Goal: Check status: Check status

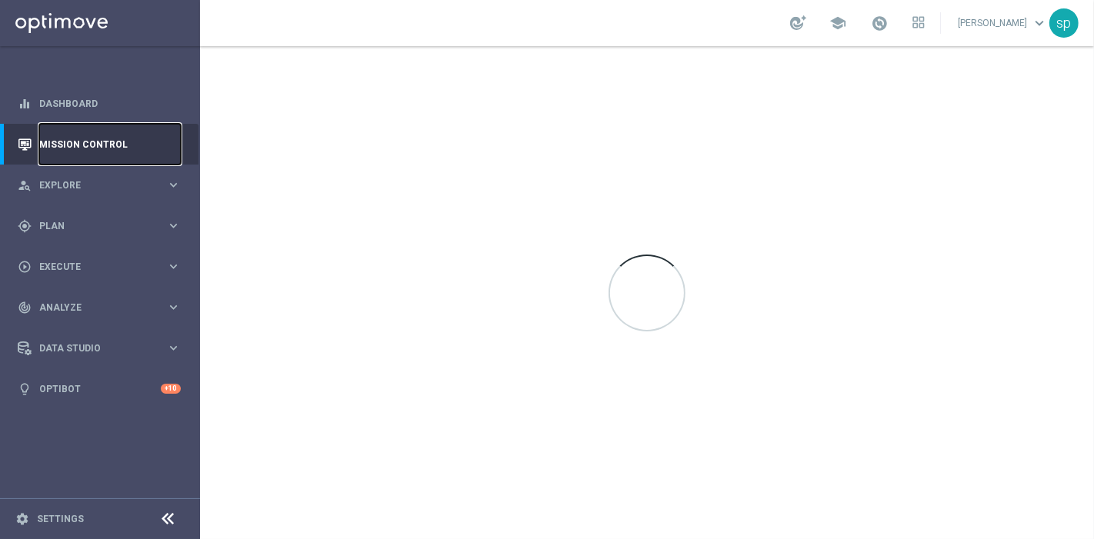
click at [88, 137] on link "Mission Control" at bounding box center [110, 144] width 142 height 41
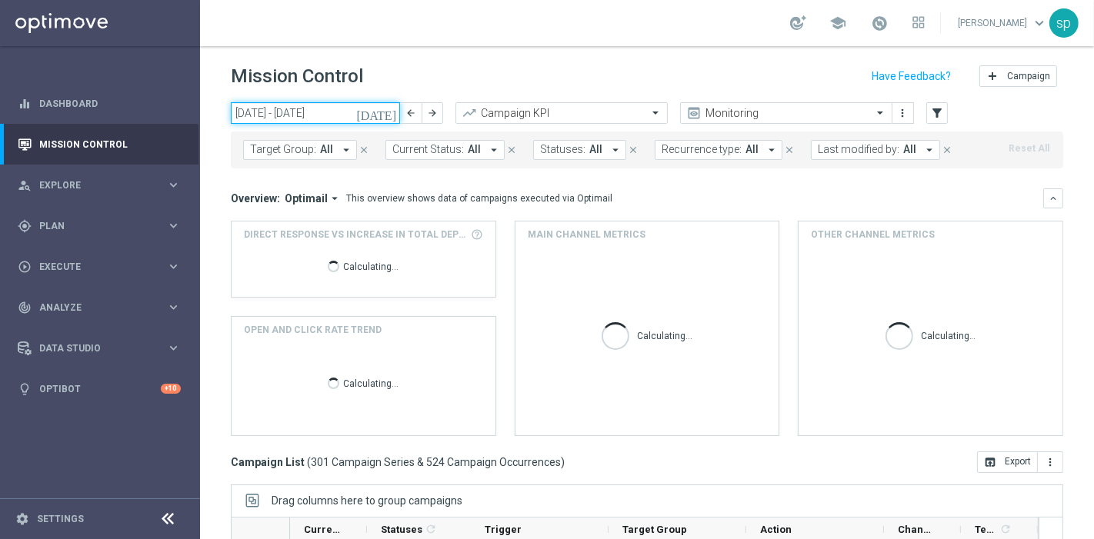
click at [296, 122] on input "18 Aug 2025 - 24 Aug 2025" at bounding box center [315, 113] width 169 height 22
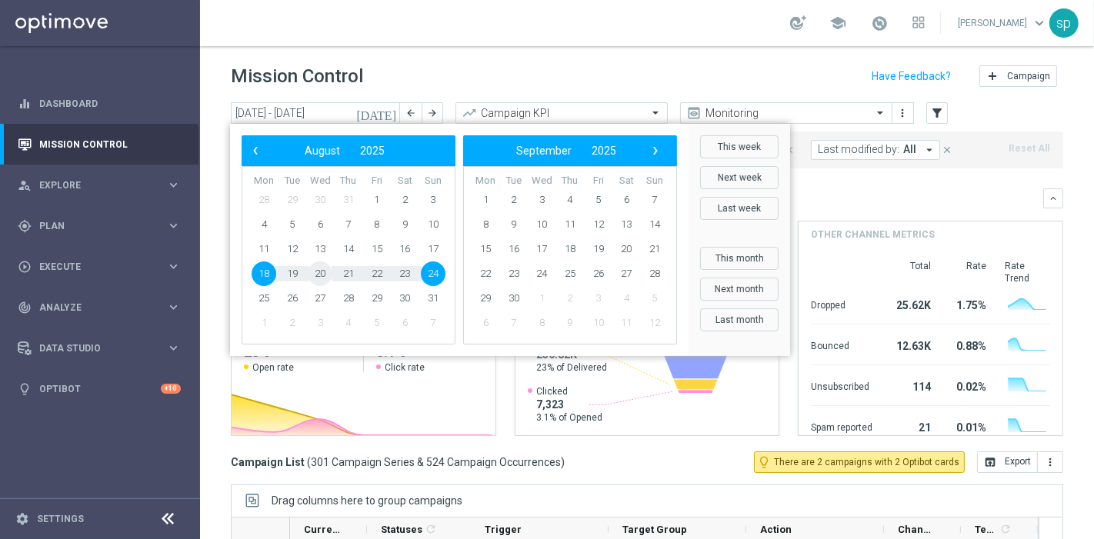
click at [318, 272] on span "20" at bounding box center [320, 274] width 25 height 25
type input "[DATE] - [DATE]"
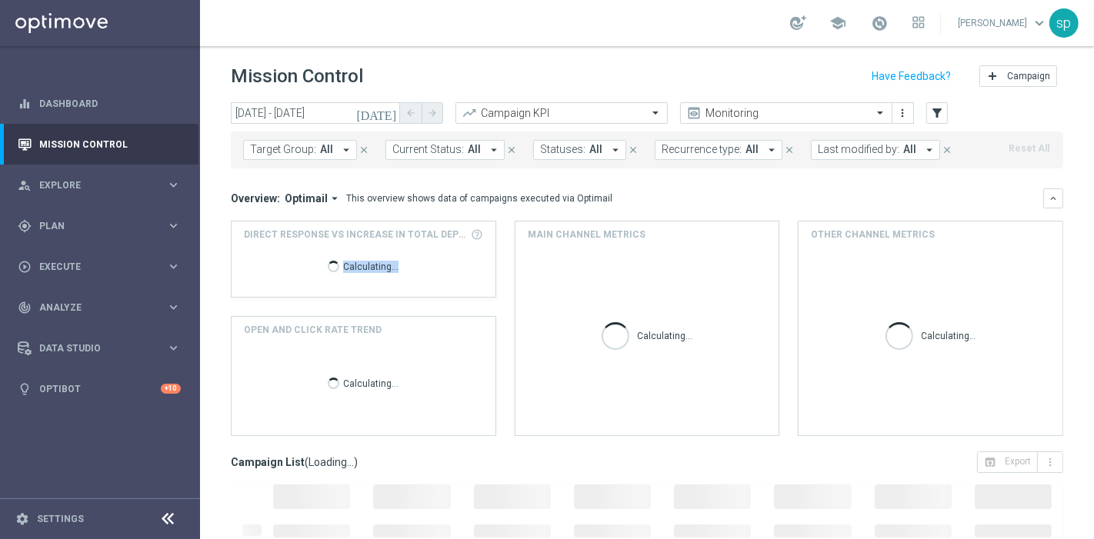
click at [318, 272] on span "Calculating..." at bounding box center [362, 266] width 89 height 28
click at [877, 146] on span "Last modified by:" at bounding box center [859, 149] width 82 height 13
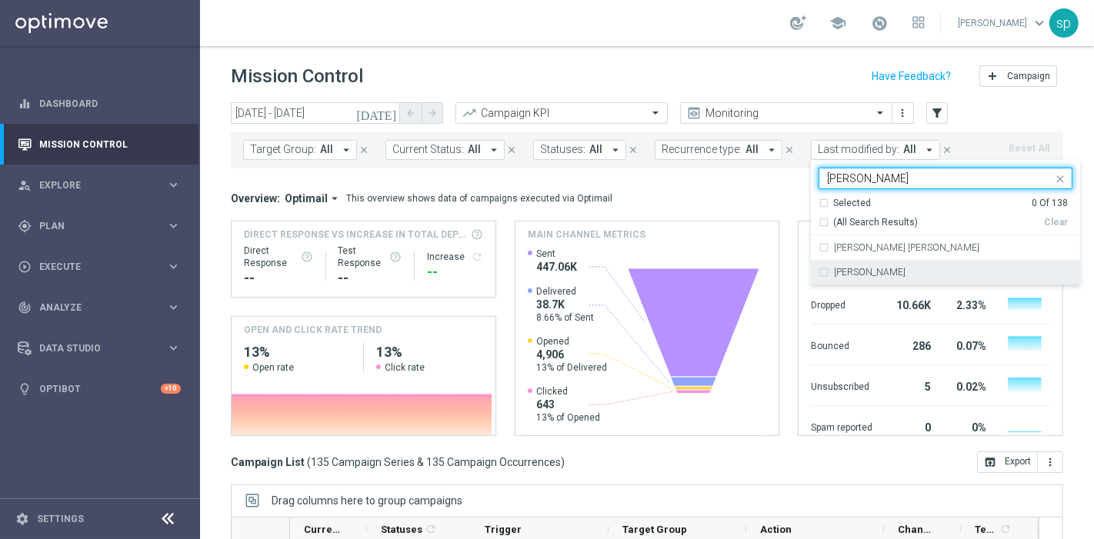
click at [865, 277] on div "[PERSON_NAME]" at bounding box center [945, 272] width 254 height 25
type input "SARA"
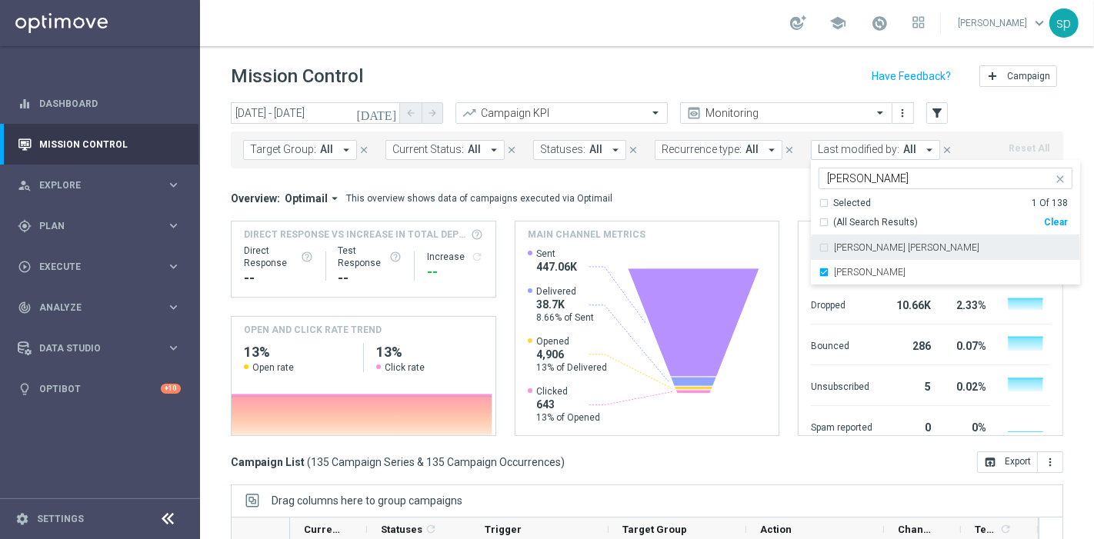
click at [769, 192] on div "Overview: Optimail arrow_drop_down This overview shows data of campaigns execut…" at bounding box center [637, 199] width 812 height 14
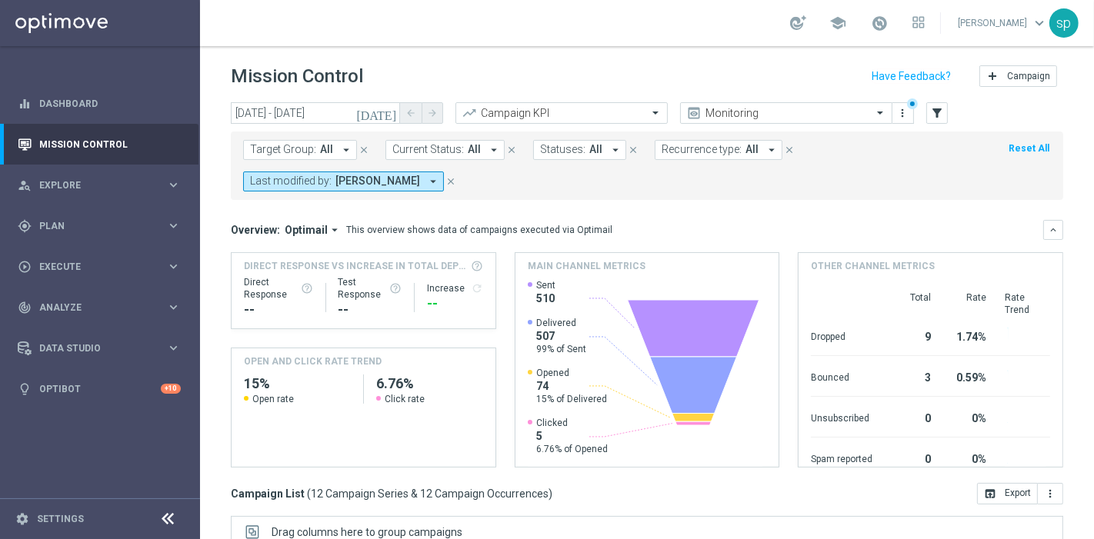
click at [769, 190] on div "Target Group: All arrow_drop_down close Current Status: All arrow_drop_down clo…" at bounding box center [647, 166] width 832 height 68
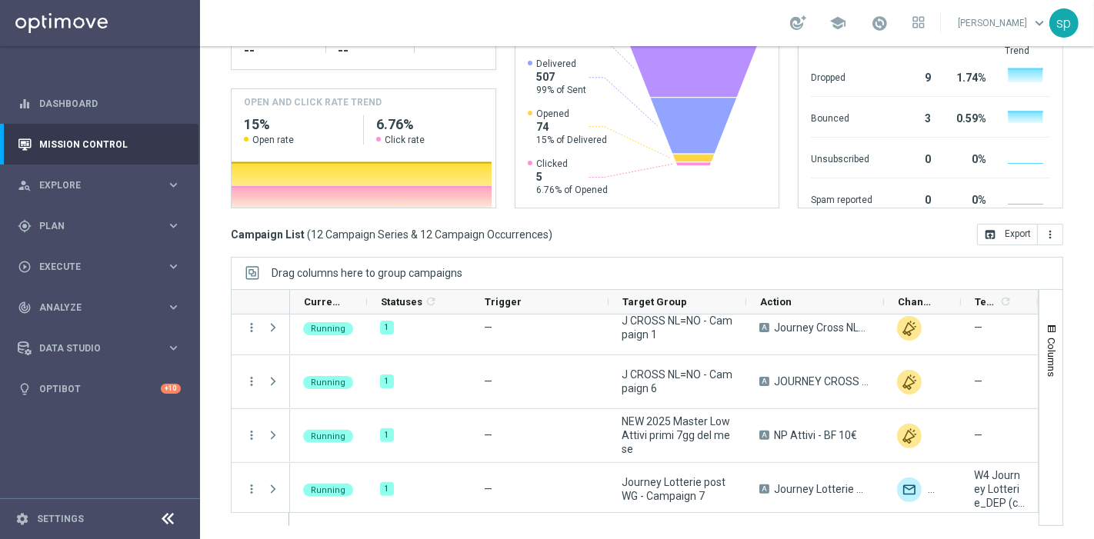
scroll to position [136, 0]
